Goal: Transaction & Acquisition: Purchase product/service

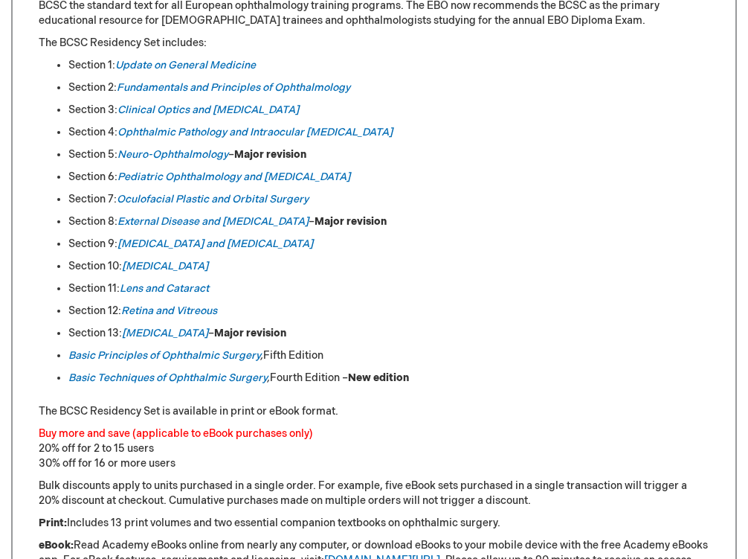
scroll to position [757, 0]
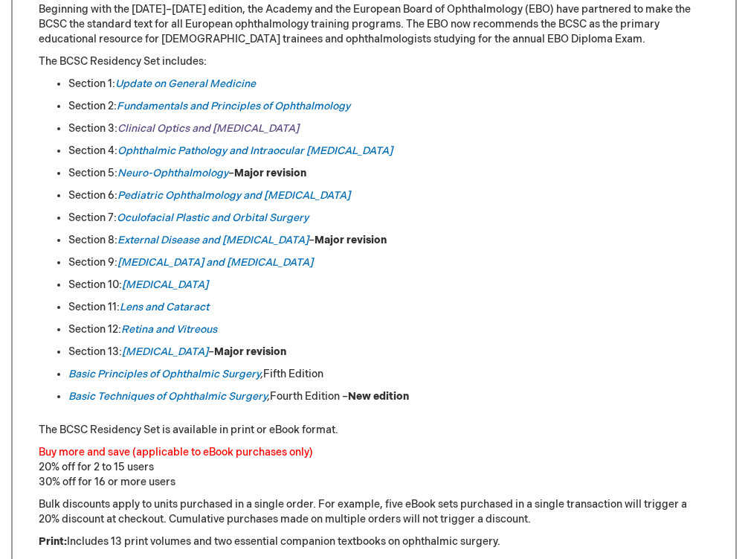
click at [243, 129] on link "Clinical Optics and [MEDICAL_DATA]" at bounding box center [208, 128] width 181 height 13
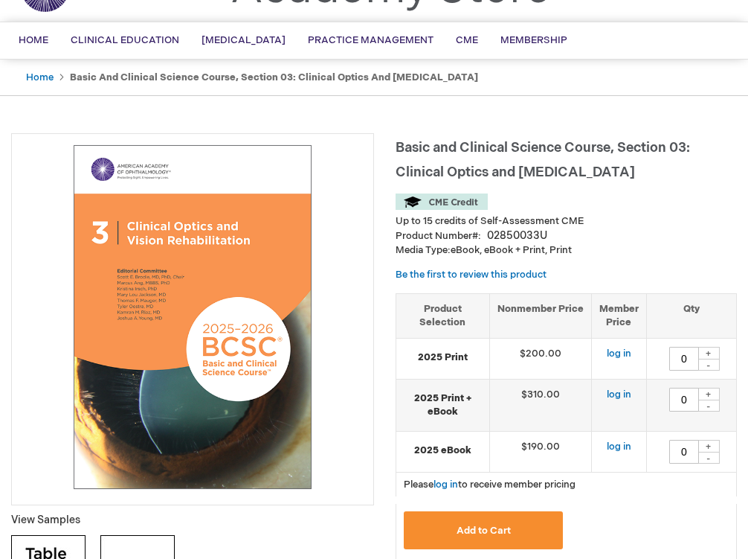
scroll to position [97, 0]
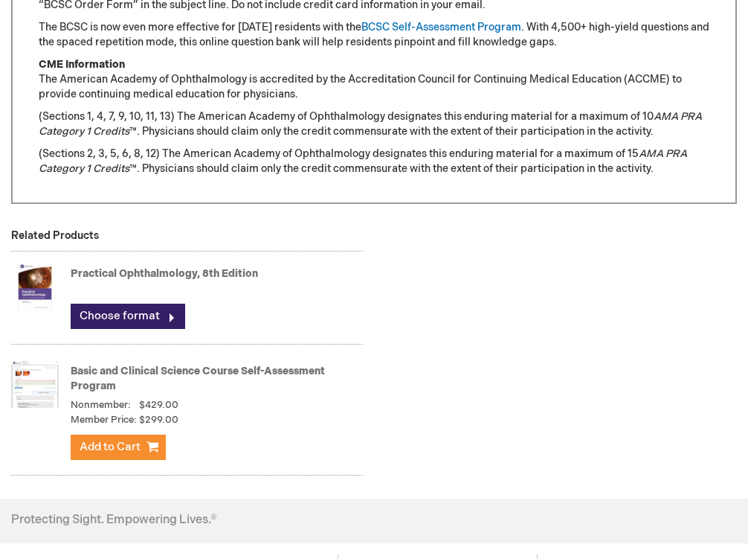
scroll to position [1685, 0]
